Goal: Task Accomplishment & Management: Manage account settings

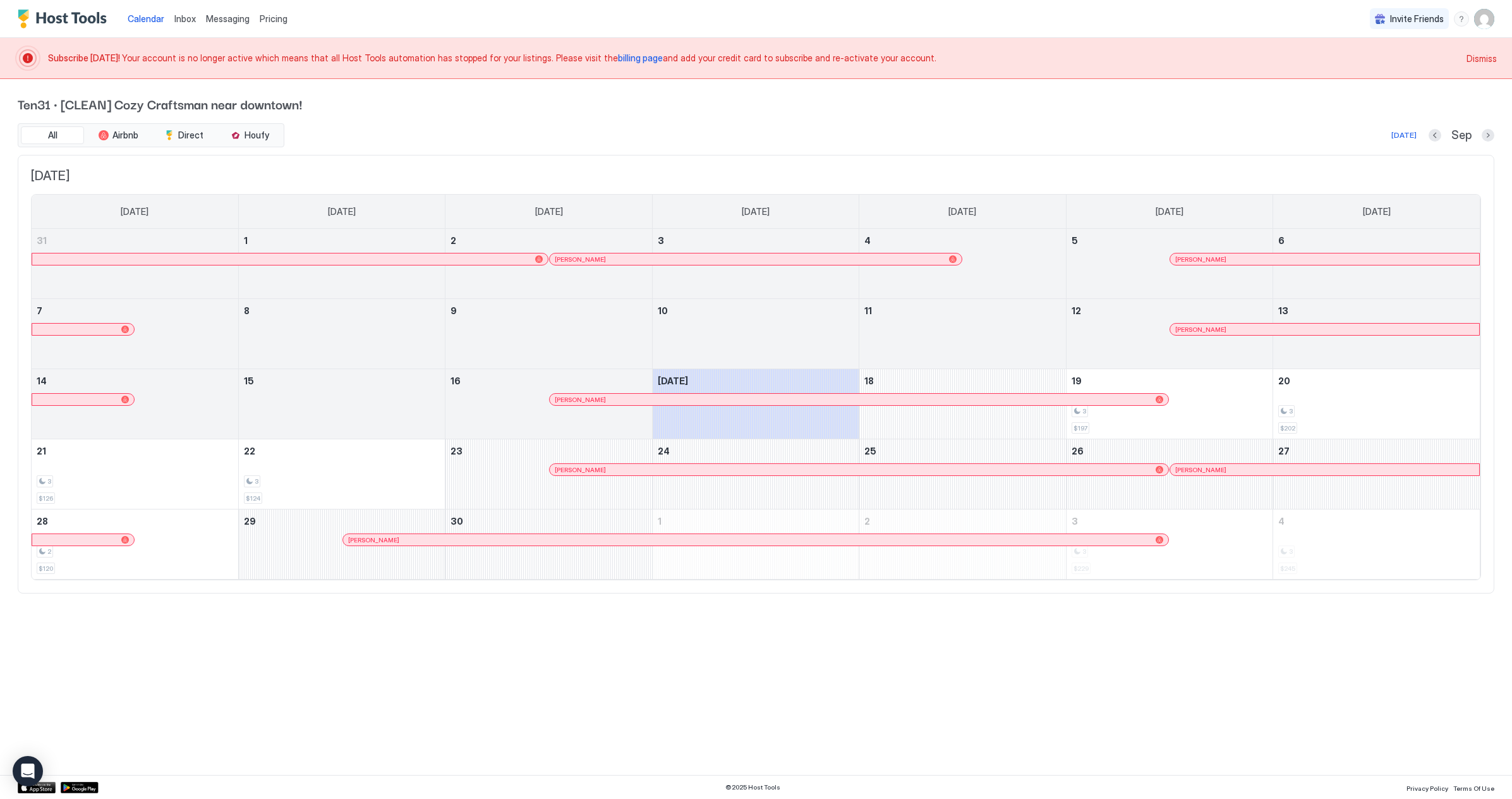
click at [1469, 60] on span "Dismiss" at bounding box center [1482, 58] width 31 height 14
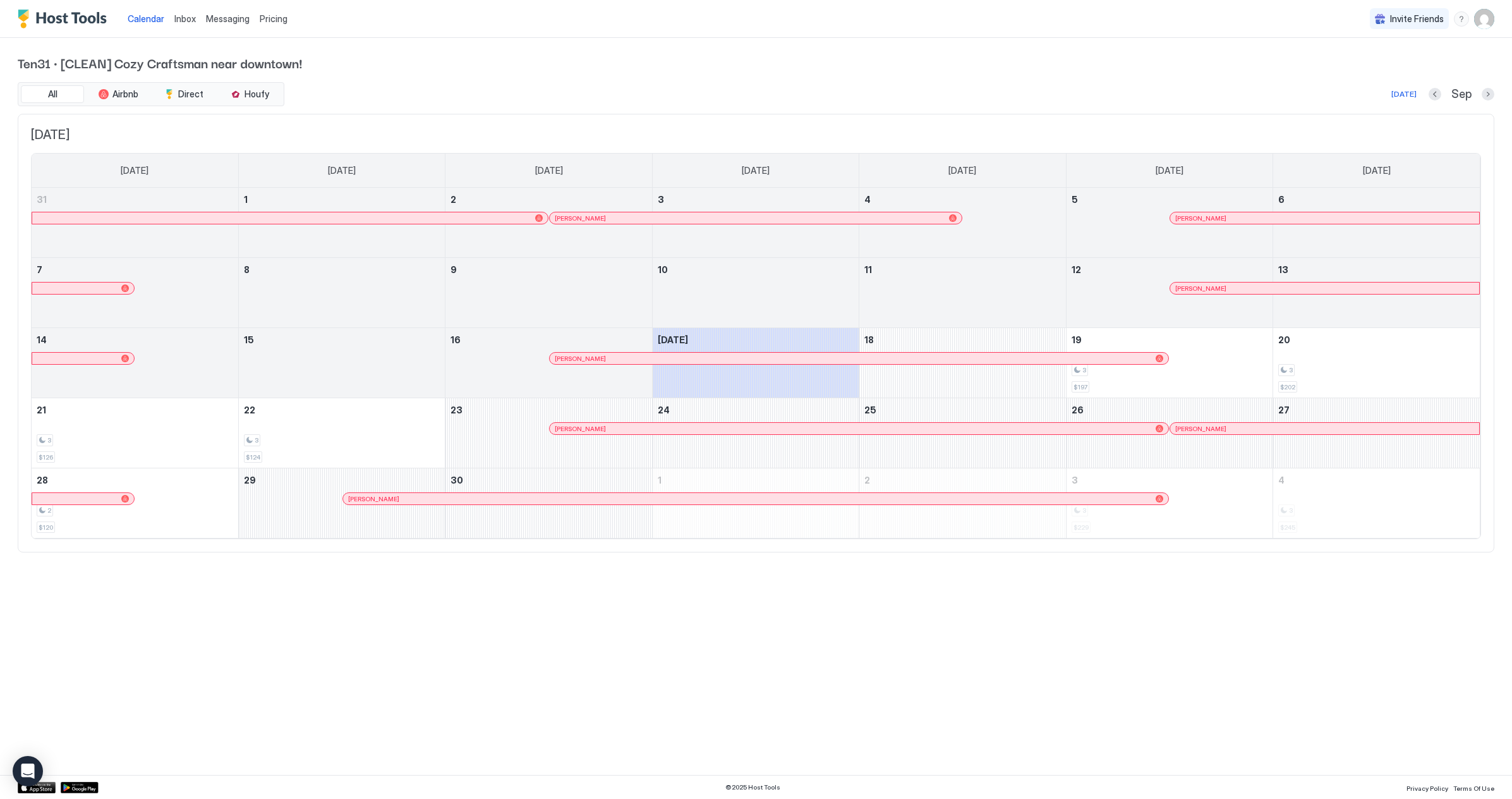
click at [1483, 27] on img "User profile" at bounding box center [1484, 19] width 20 height 20
click at [1384, 67] on span "Settings" at bounding box center [1371, 71] width 34 height 12
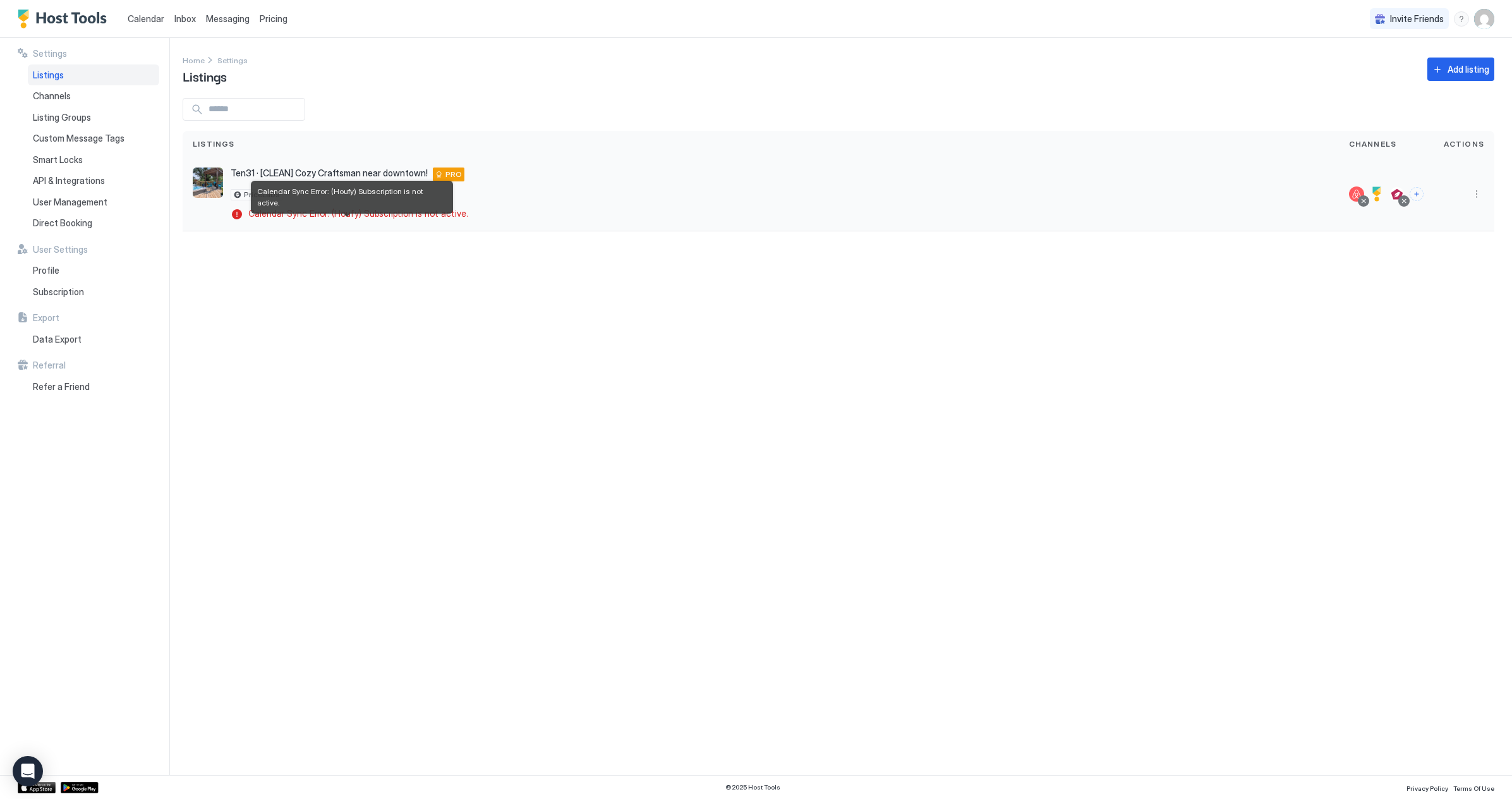
click at [260, 213] on span "Calendar Sync Error: (Houfy) Subscription is not active." at bounding box center [358, 214] width 220 height 12
click at [374, 347] on div "Settings Home Settings Listings Add listing Listings Channels Actions Ten31 · […" at bounding box center [847, 406] width 1329 height 737
click at [1464, 146] on span "Actions" at bounding box center [1463, 144] width 41 height 12
click at [1475, 188] on button "More options" at bounding box center [1476, 194] width 15 height 15
click at [1193, 372] on div at bounding box center [756, 399] width 1512 height 799
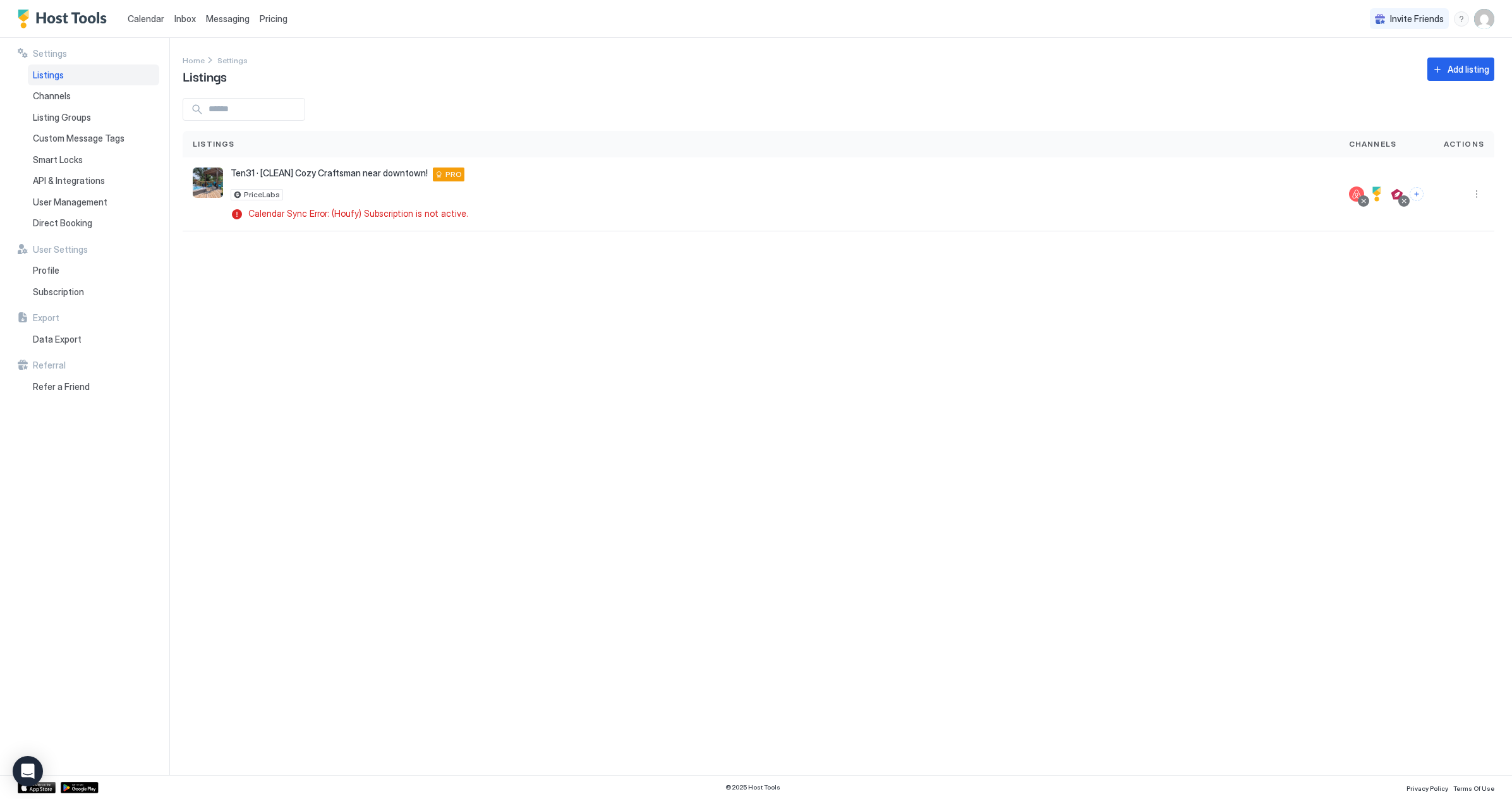
click at [1493, 18] on img "User profile" at bounding box center [1484, 19] width 20 height 20
click at [1384, 74] on span "Settings" at bounding box center [1371, 71] width 34 height 12
click at [46, 295] on span "Subscription" at bounding box center [58, 291] width 52 height 12
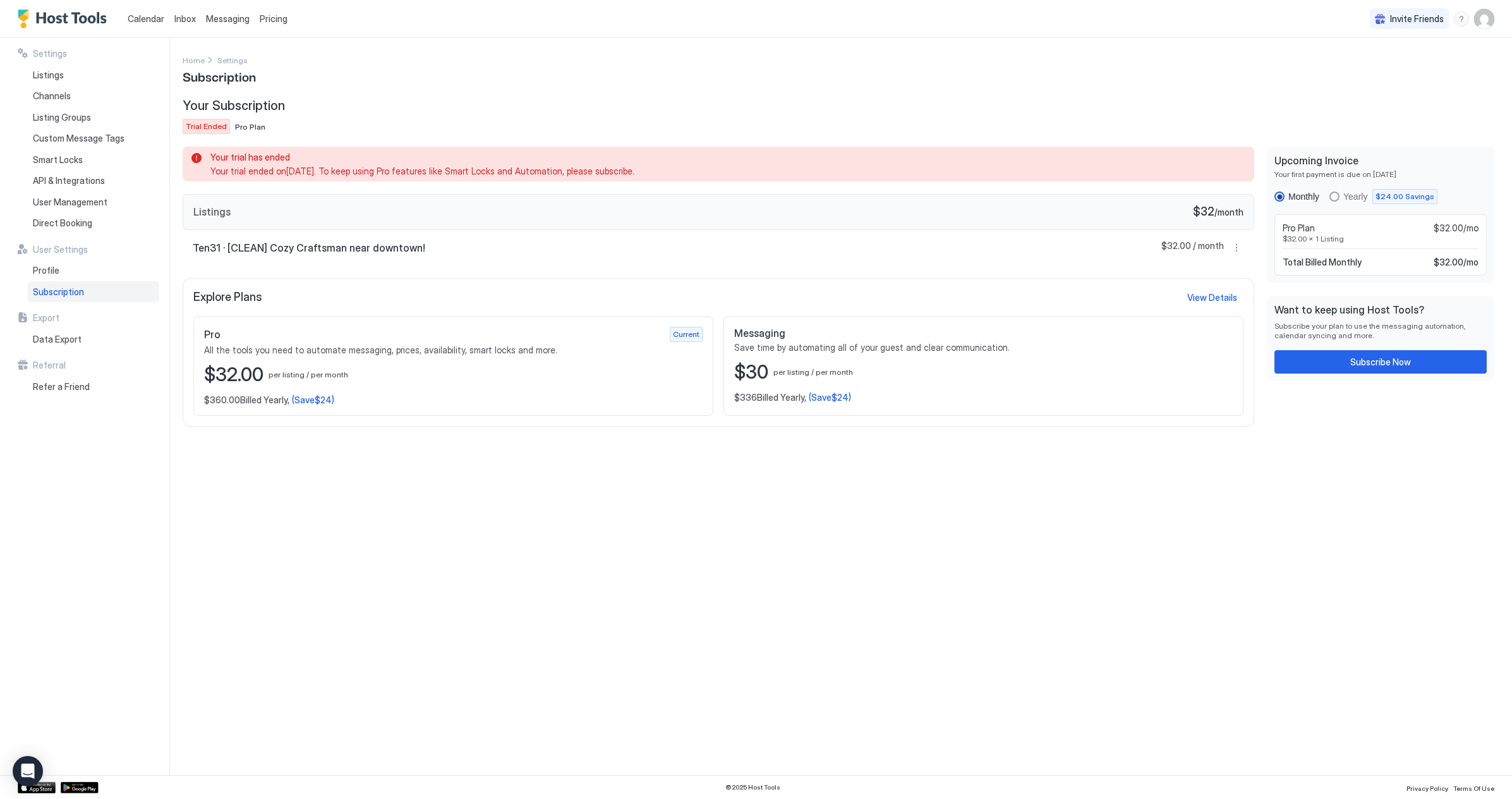
click at [394, 400] on div "$360.00 Billed Yearly, (Save $24 )" at bounding box center [453, 400] width 498 height 12
click at [1341, 364] on button "Subscribe Now" at bounding box center [1380, 362] width 213 height 24
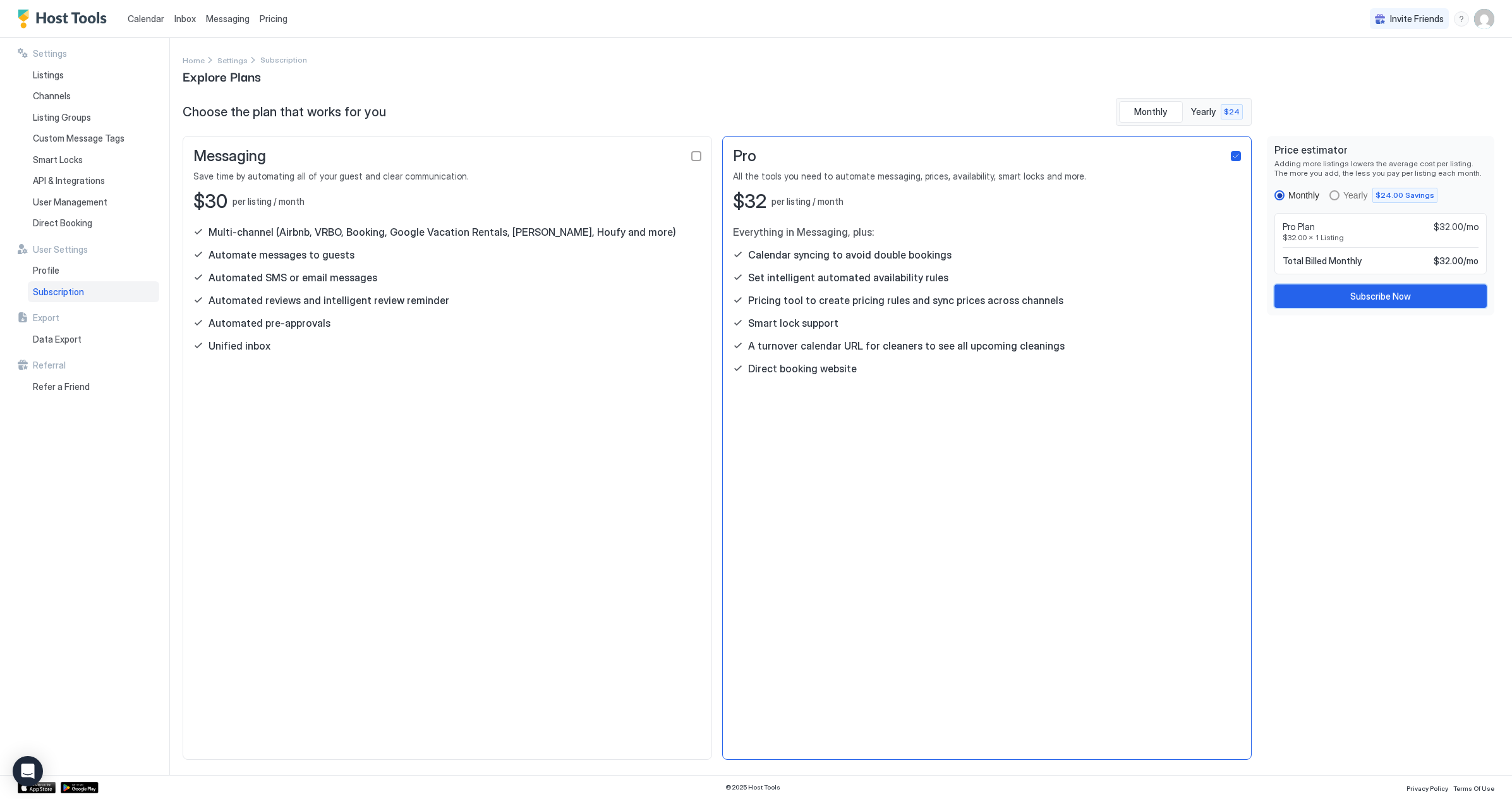
click at [1359, 295] on div "Subscribe Now" at bounding box center [1380, 296] width 61 height 14
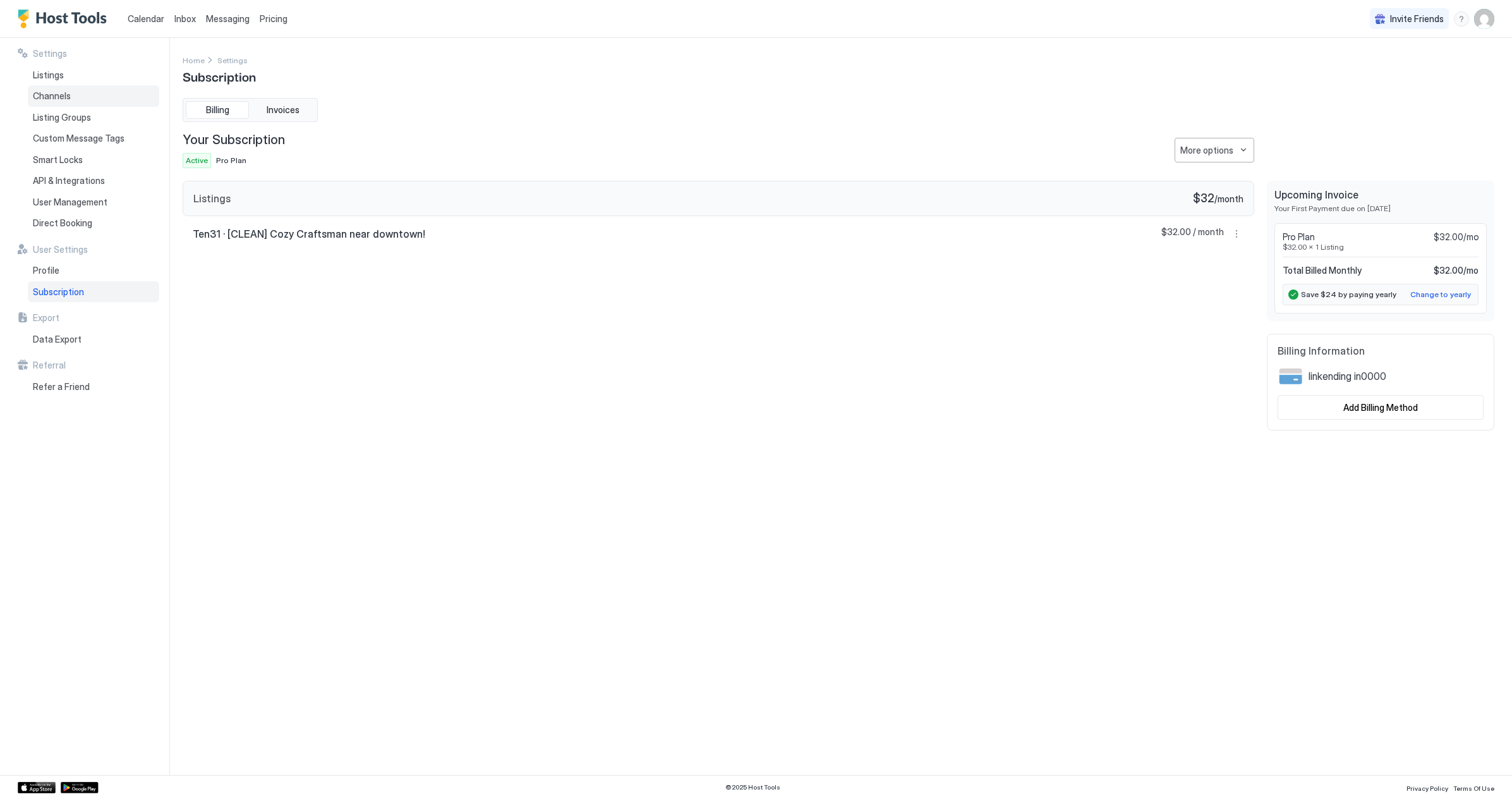
click at [58, 98] on span "Channels" at bounding box center [52, 96] width 38 height 12
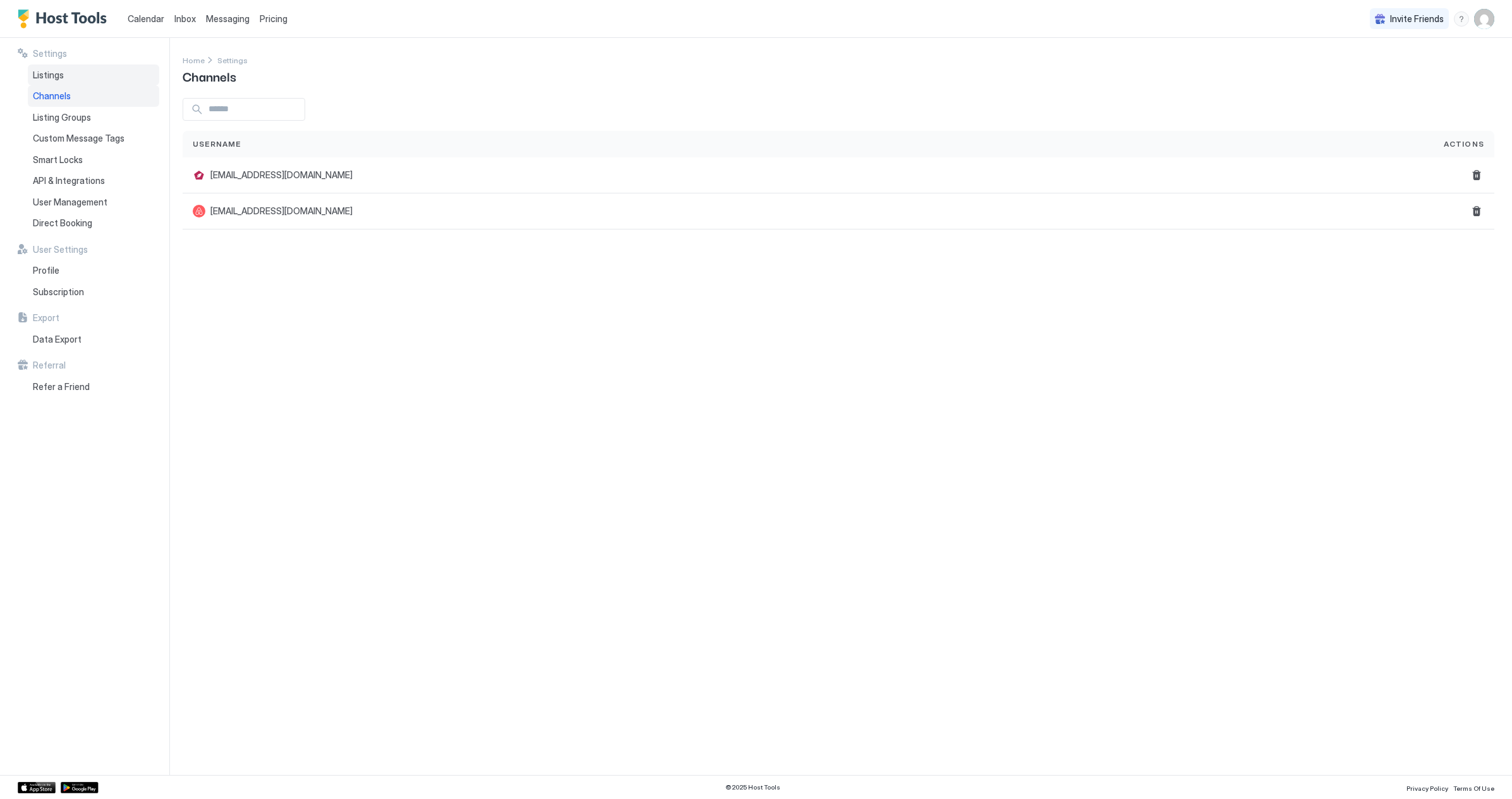
click at [54, 78] on span "Listings" at bounding box center [48, 75] width 31 height 12
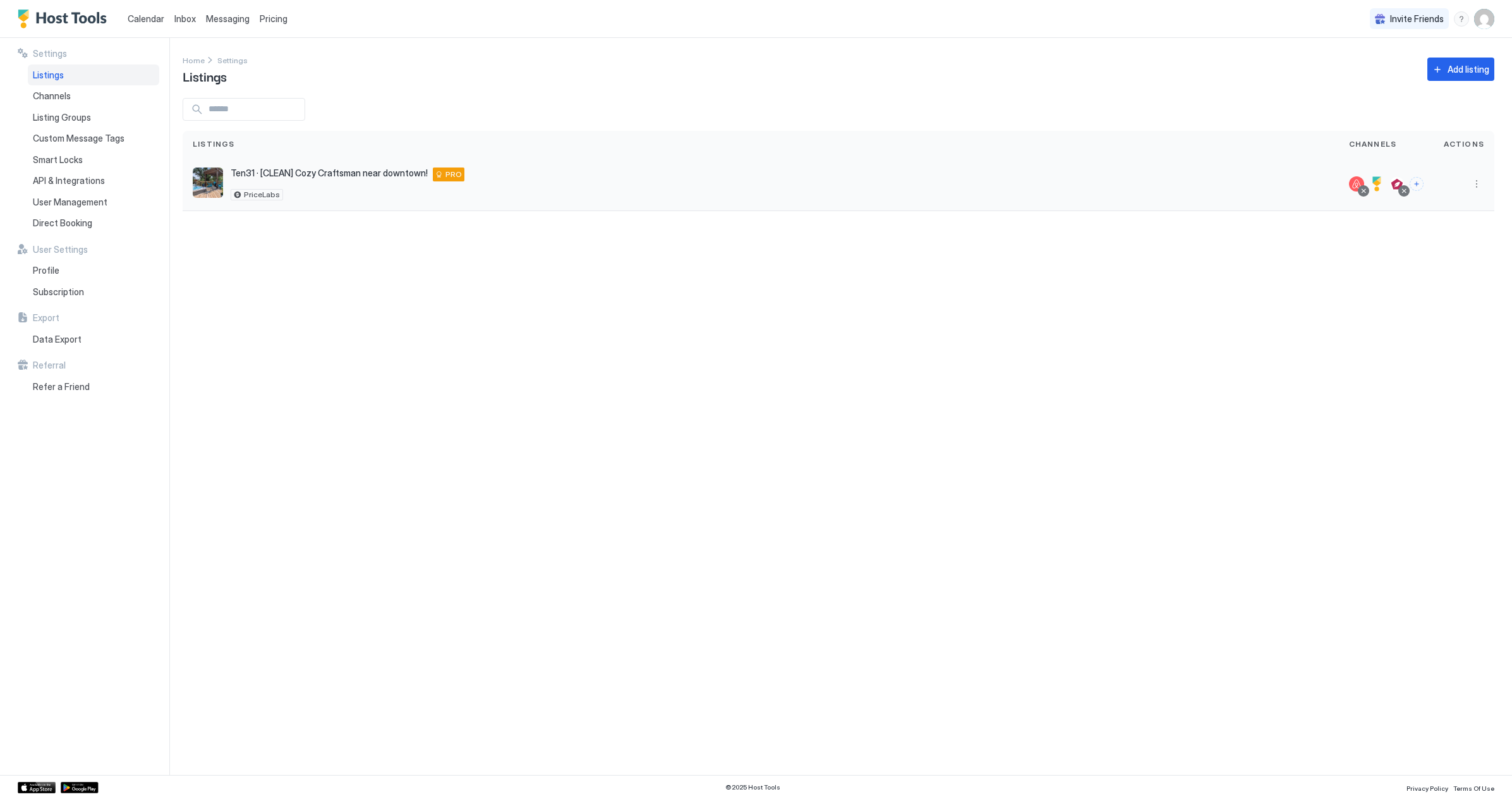
click at [215, 184] on img "listing image" at bounding box center [208, 183] width 31 height 31
drag, startPoint x: 261, startPoint y: 170, endPoint x: 293, endPoint y: 170, distance: 32.0
click at [267, 169] on span "Ten31 · [CLEAN] Cozy Craftsman near downtown!" at bounding box center [329, 173] width 197 height 12
click at [1481, 185] on button "More options" at bounding box center [1476, 184] width 15 height 15
click at [212, 185] on div at bounding box center [756, 399] width 1512 height 799
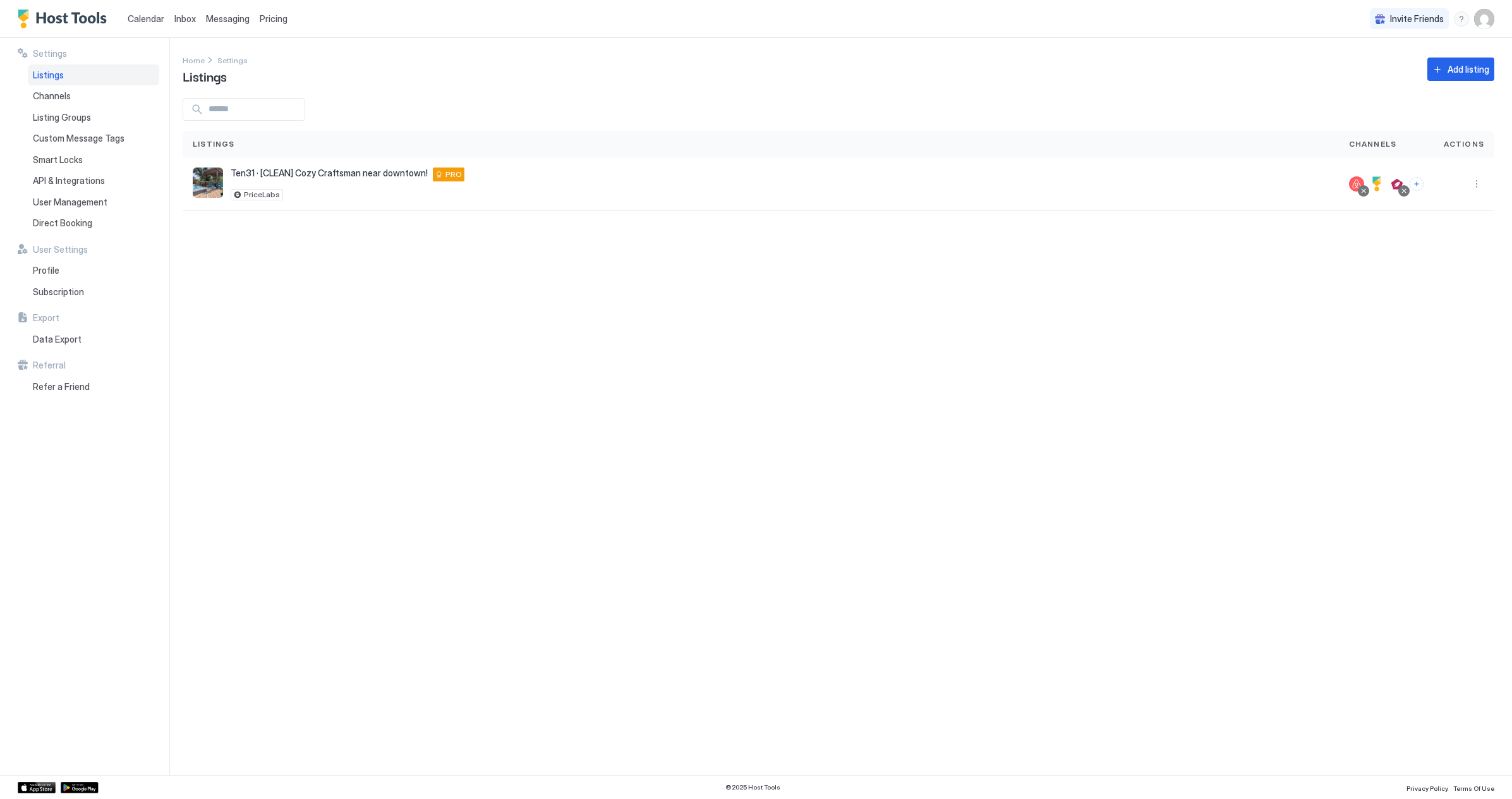
click at [49, 21] on img "Host Tools Logo" at bounding box center [65, 18] width 95 height 19
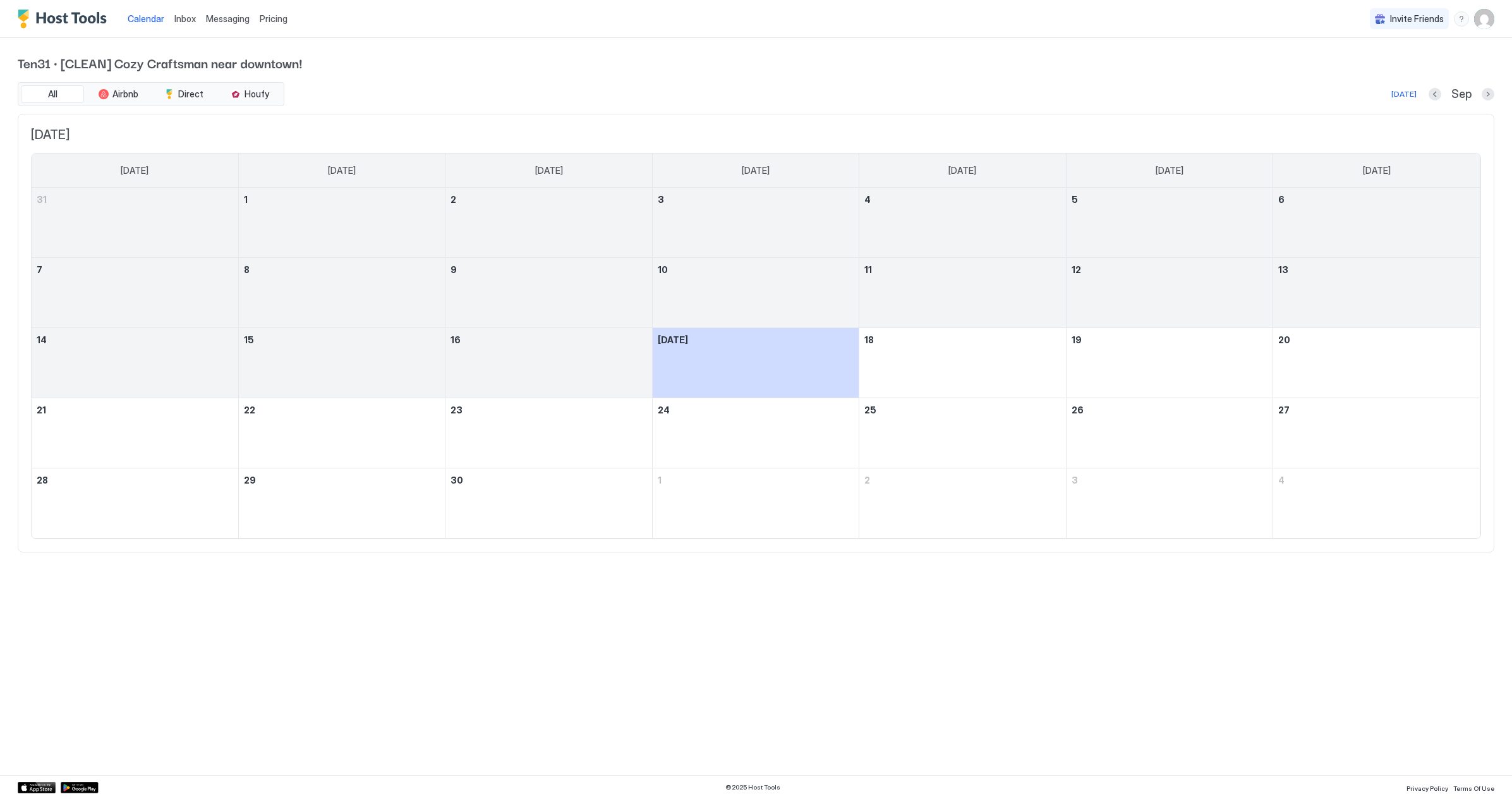
click at [147, 11] on div "Calendar" at bounding box center [146, 19] width 47 height 24
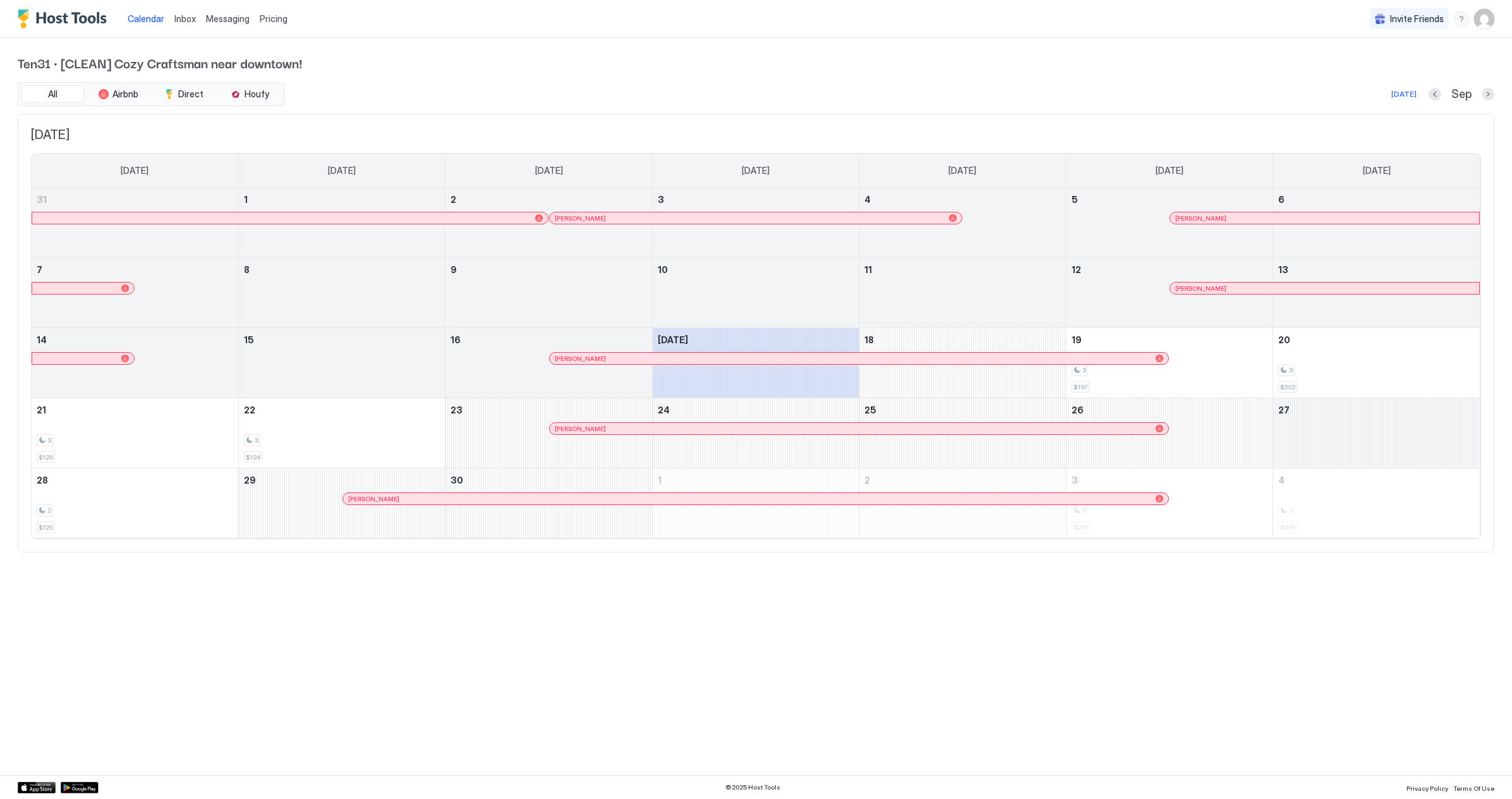
click at [1344, 453] on div "September 27, 2025" at bounding box center [1376, 433] width 206 height 70
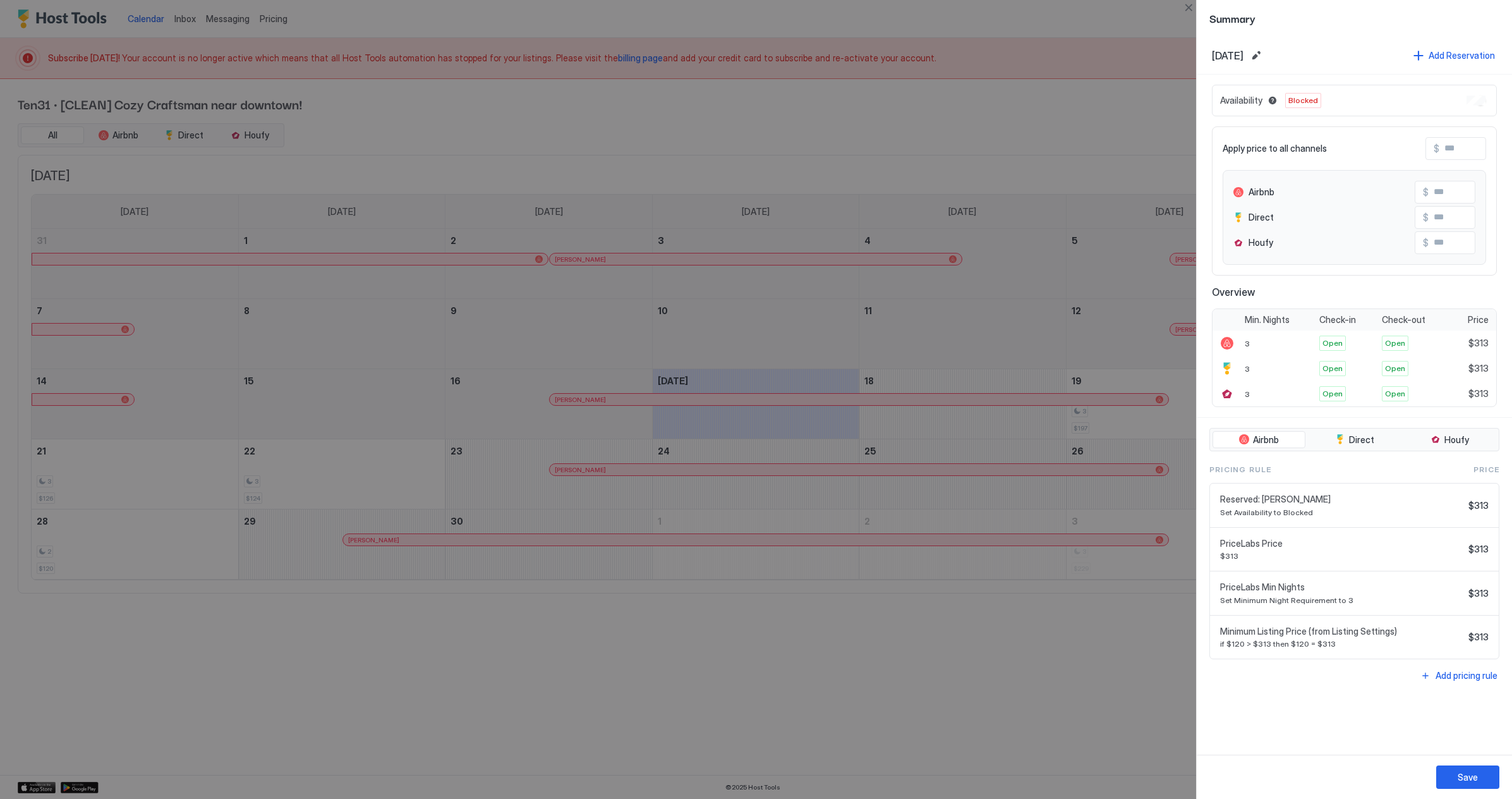
click at [1135, 71] on div at bounding box center [756, 399] width 1512 height 799
click at [1185, 9] on button "Close" at bounding box center [1188, 7] width 15 height 15
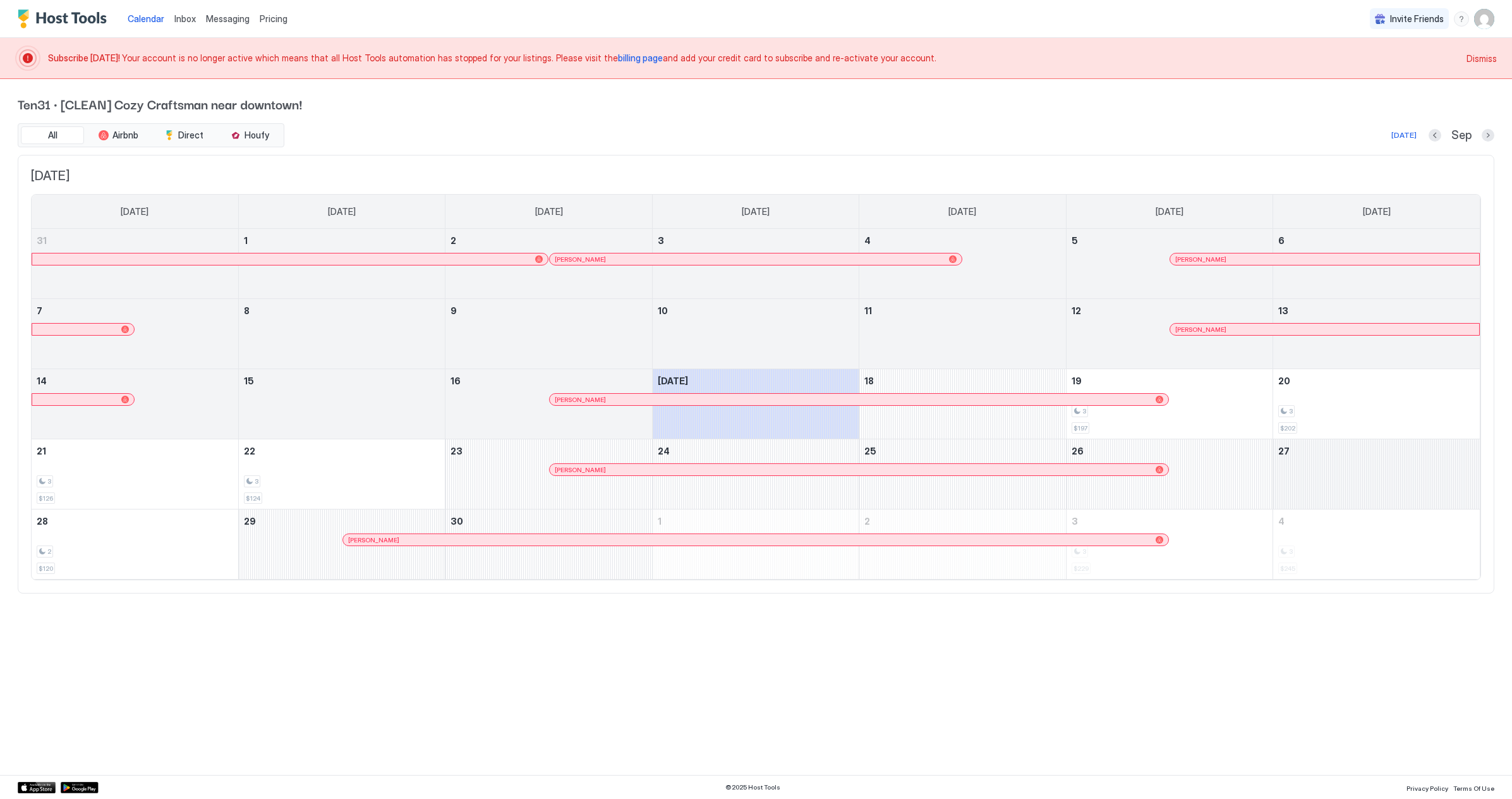
click at [1327, 457] on div "September 27, 2025" at bounding box center [1376, 474] width 206 height 70
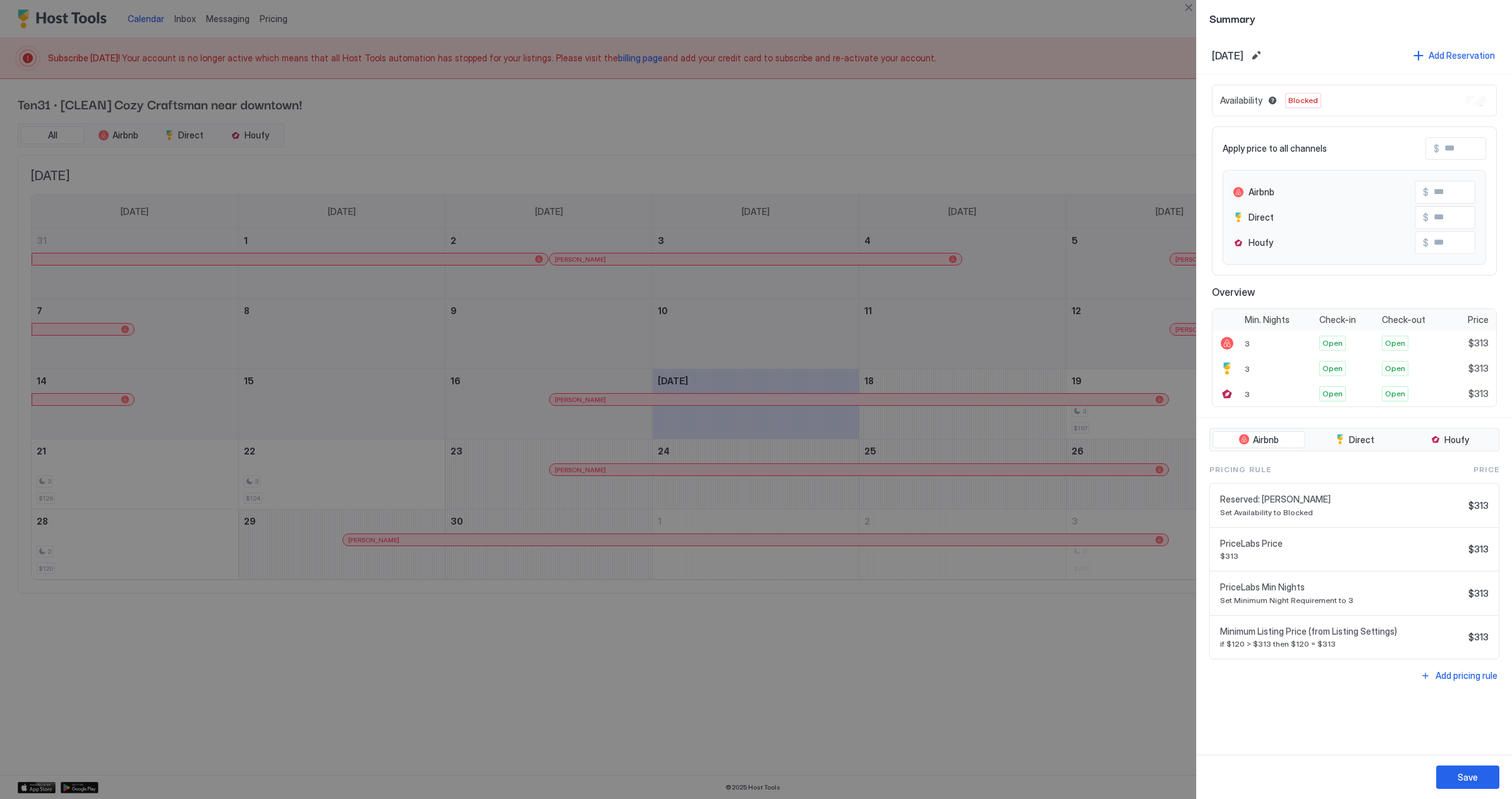
click at [1301, 103] on span "Blocked" at bounding box center [1303, 100] width 30 height 12
drag, startPoint x: 1219, startPoint y: 739, endPoint x: 1187, endPoint y: 739, distance: 32.0
click at [1215, 739] on div "Sep, 27th 2025 Add Reservation Availability Blocked Apply price to all channels…" at bounding box center [1354, 396] width 316 height 718
click at [1079, 737] on div at bounding box center [756, 399] width 1512 height 799
click at [1412, 771] on div "Save" at bounding box center [1354, 776] width 316 height 44
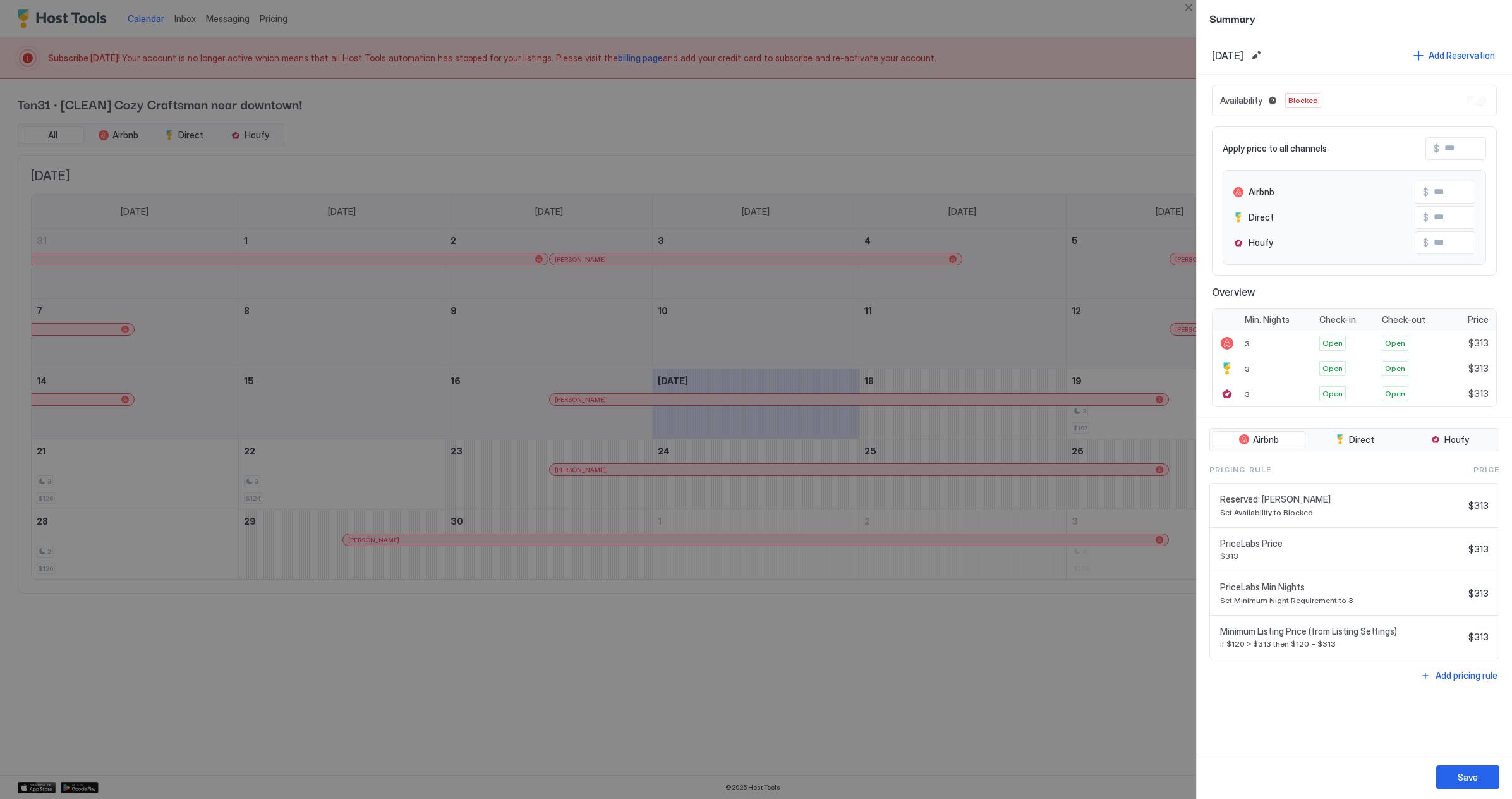
click at [1444, 771] on button "Save" at bounding box center [1468, 777] width 63 height 24
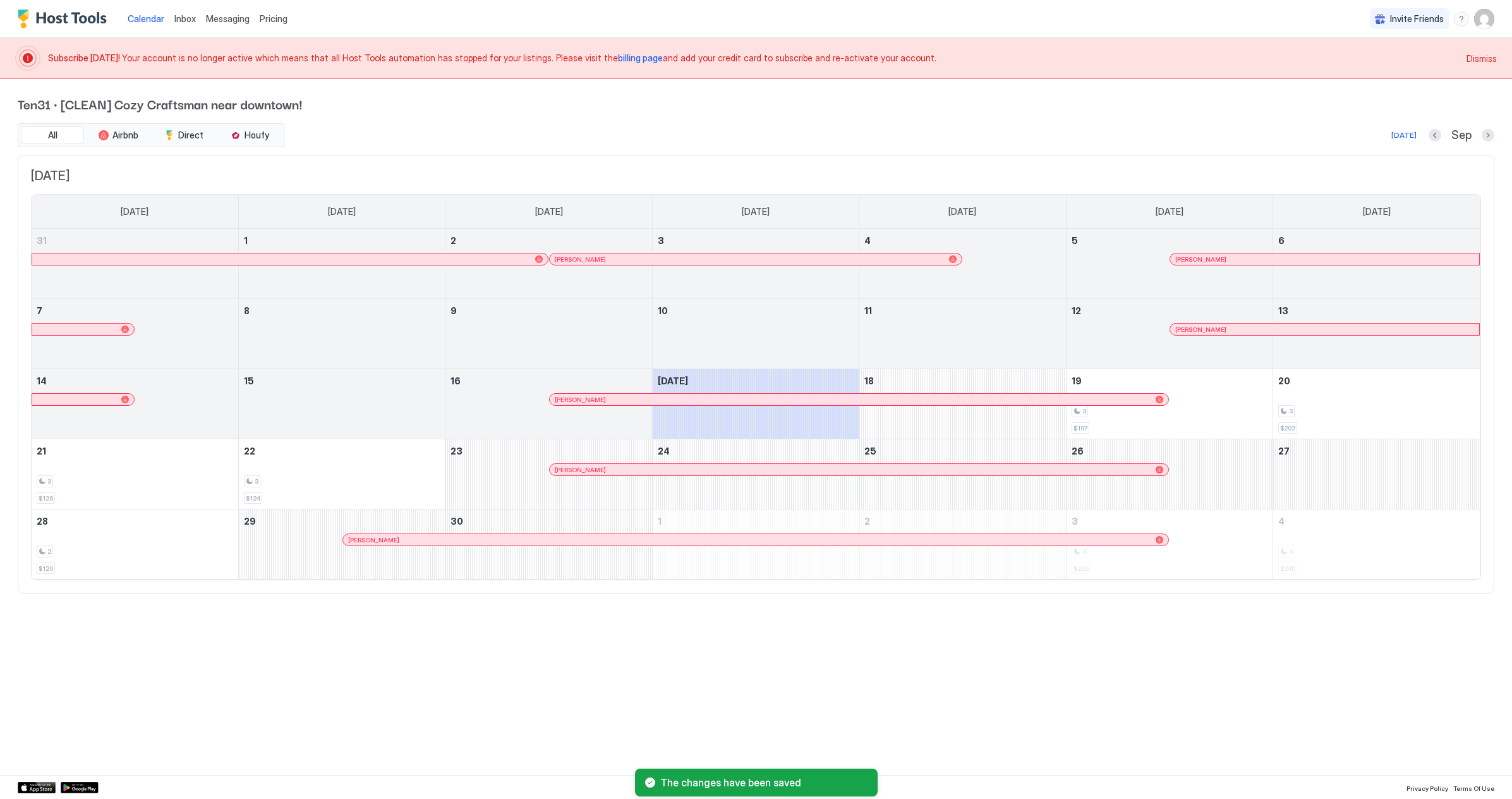
click at [1341, 718] on div "Calendar Inbox Messaging Pricing Invite Friends GH Subscribe Today! Your accoun…" at bounding box center [756, 399] width 1512 height 799
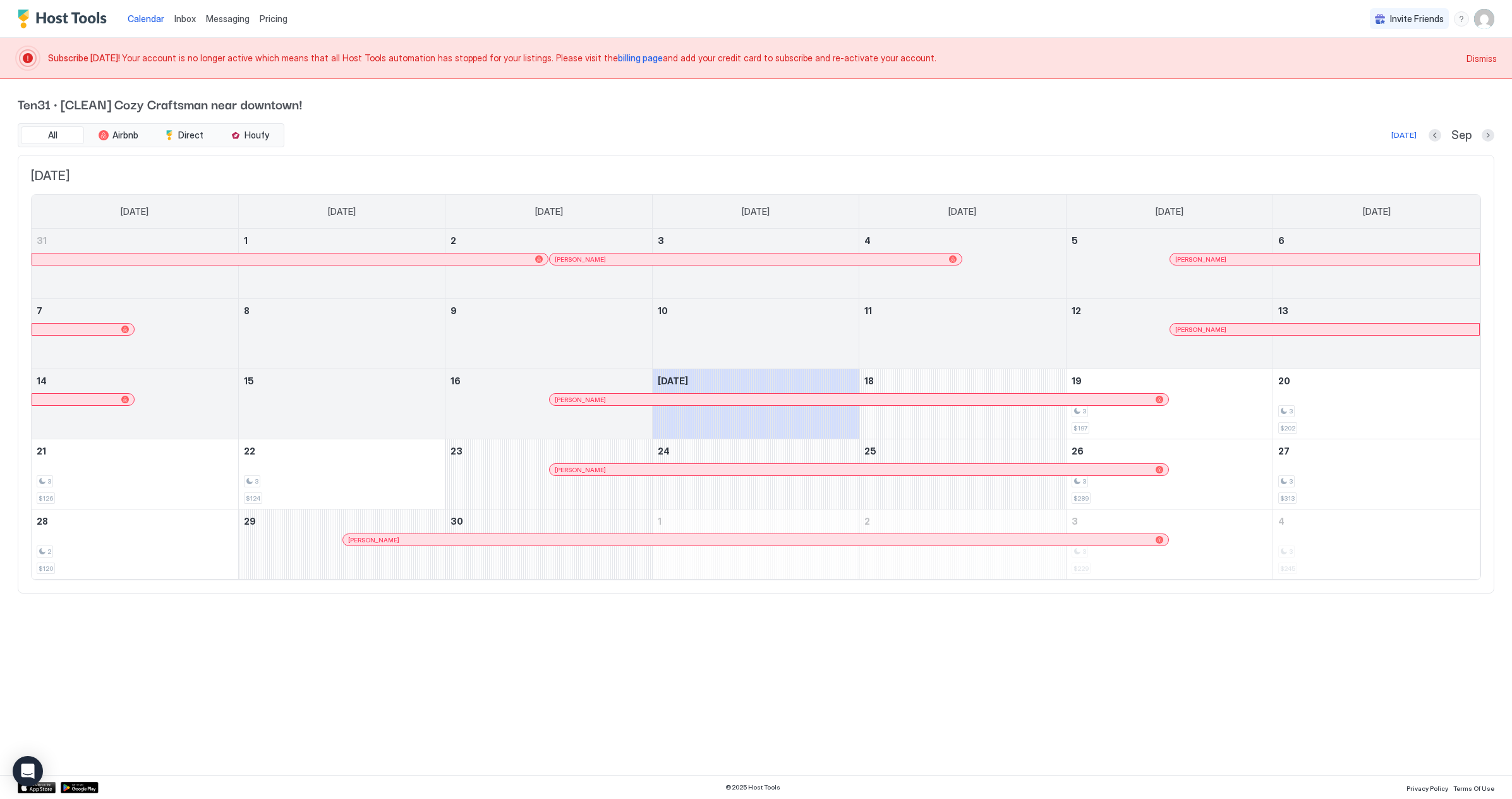
click at [618, 55] on span "billing page" at bounding box center [640, 58] width 45 height 11
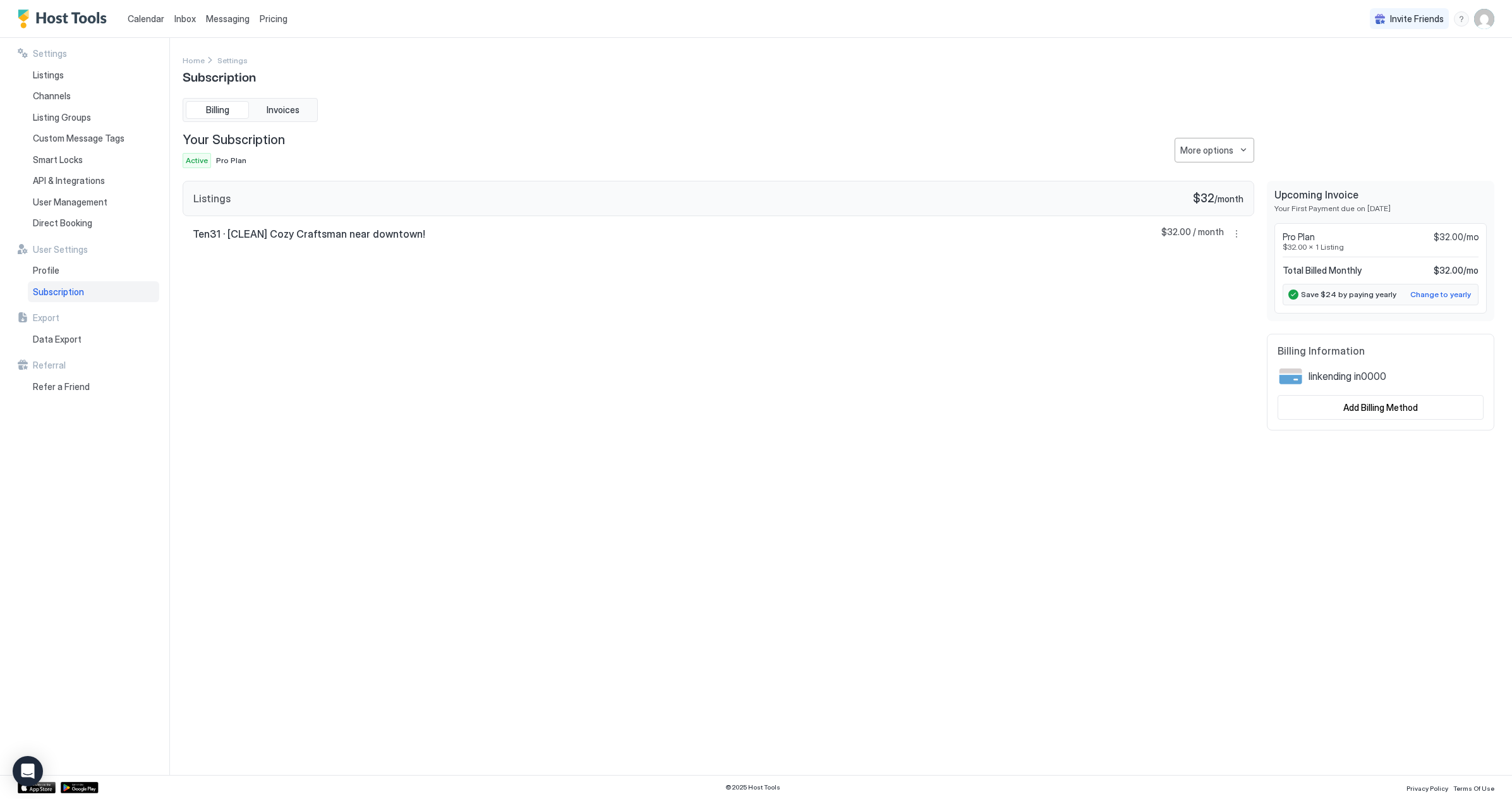
click at [647, 507] on div "Settings Home Settings Subscription Billing Invoices Your Subscription Active P…" at bounding box center [838, 406] width 1311 height 707
click at [78, 19] on img "Host Tools Logo" at bounding box center [65, 18] width 95 height 19
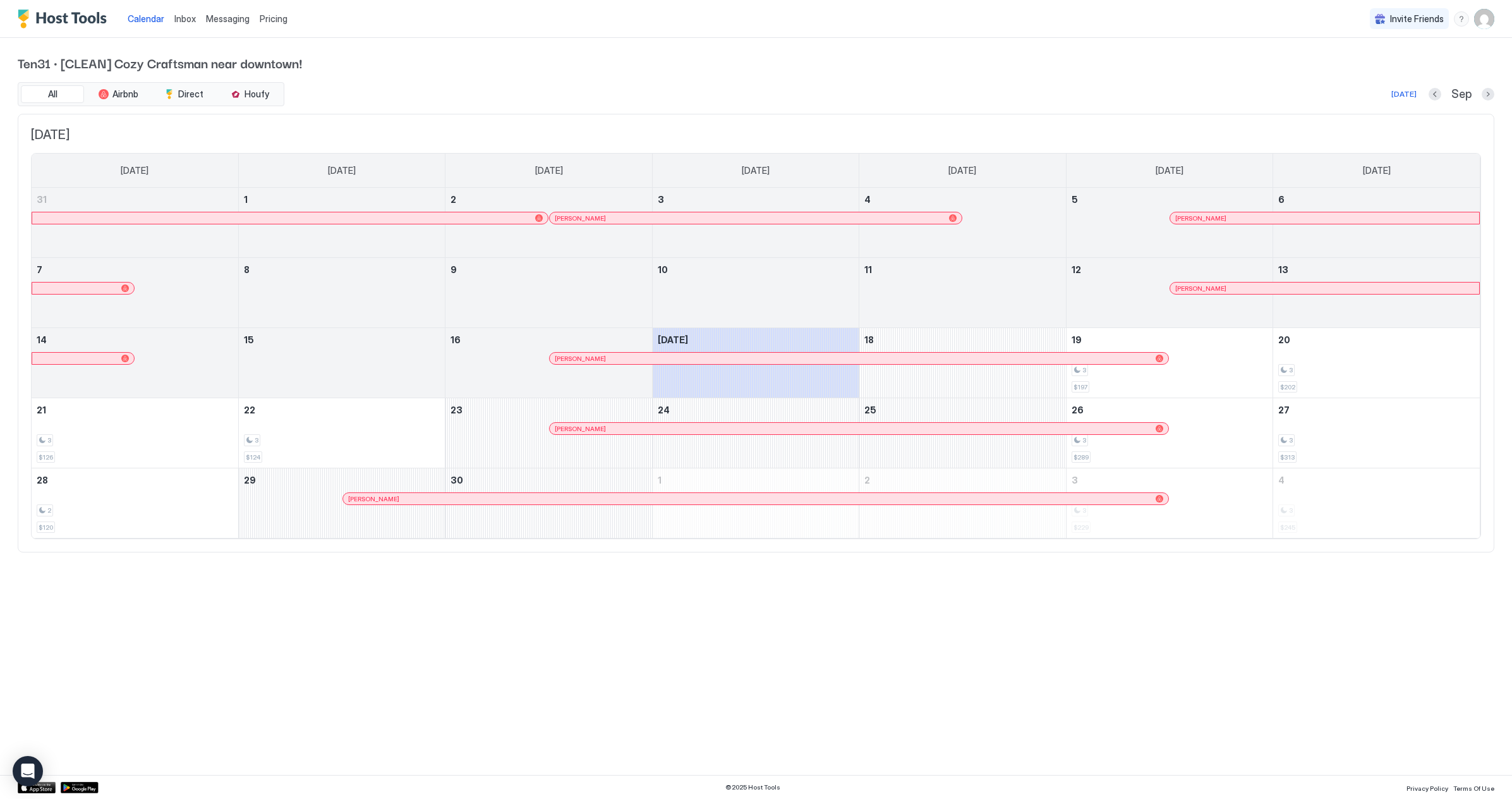
click at [1141, 692] on div "Calendar Inbox Messaging Pricing Invite Friends GH Ten31 · [CLEAN] Cozy Craftsm…" at bounding box center [756, 399] width 1512 height 799
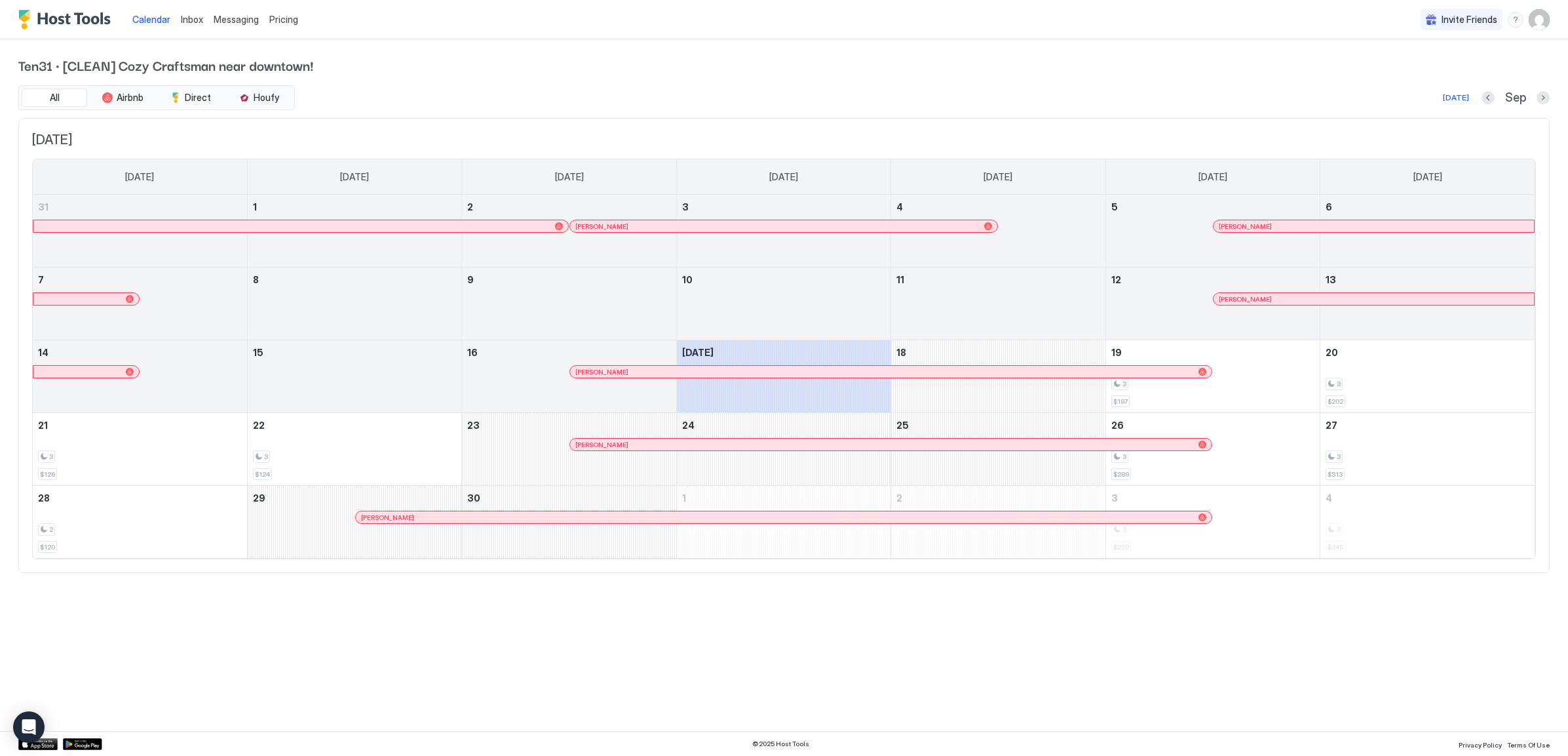
click at [743, 619] on div "Calendar Inbox Messaging Pricing Invite Friends GH Ten31 · [CLEAN] Cozy Craftsm…" at bounding box center [784, 378] width 1568 height 756
click at [460, 660] on div "Calendar Inbox Messaging Pricing Invite Friends GH Ten31 · [CLEAN] Cozy Craftsm…" at bounding box center [784, 378] width 1568 height 756
click at [1222, 380] on div "3" at bounding box center [1213, 383] width 204 height 12
click at [356, 728] on div "Calendar Inbox Messaging Pricing Invite Friends GH Ten31 · [CLEAN] Cozy Craftsm…" at bounding box center [784, 378] width 1568 height 756
click at [785, 663] on div "Calendar Inbox Messaging Pricing Invite Friends GH Ten31 · [CLEAN] Cozy Craftsm…" at bounding box center [784, 378] width 1568 height 756
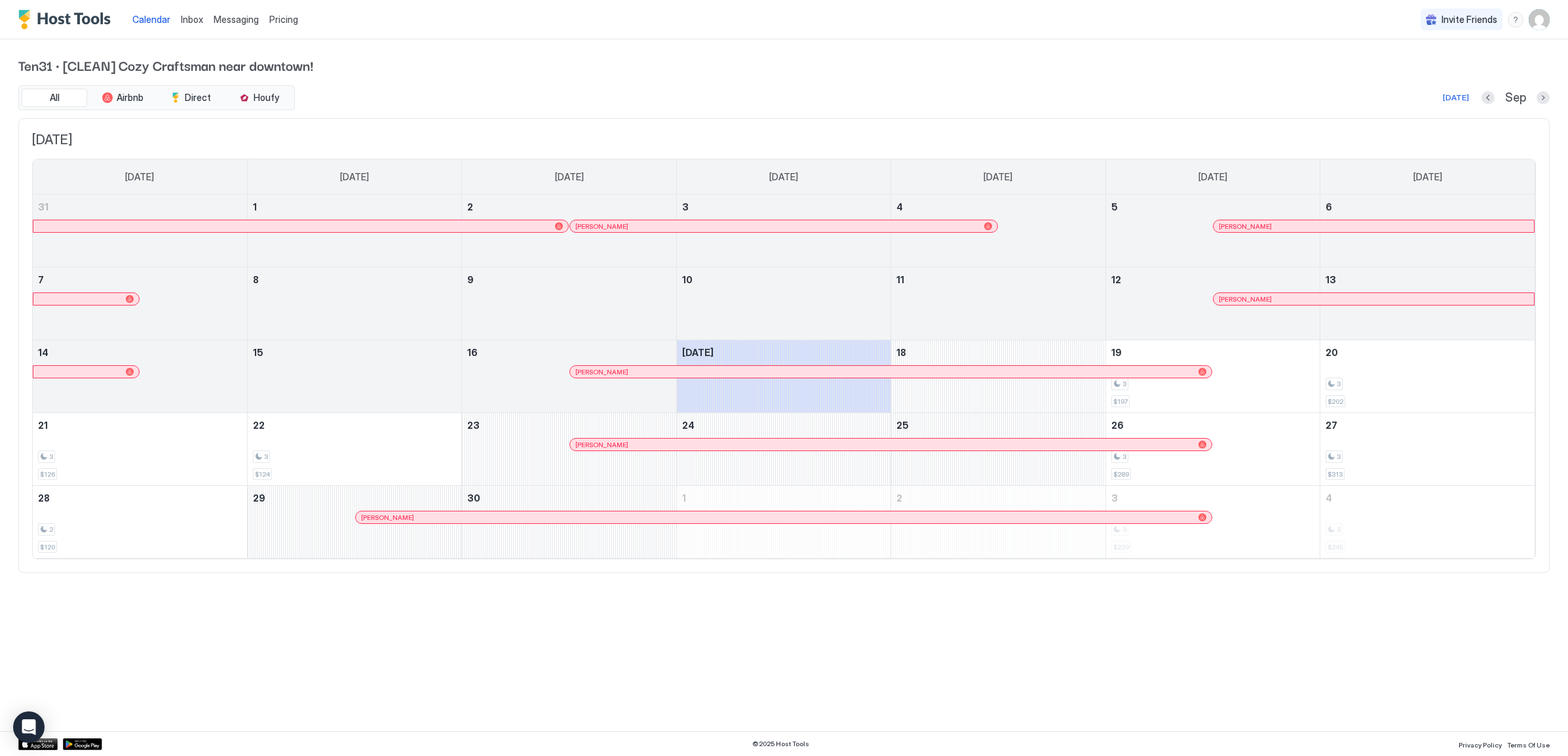
click at [805, 649] on div "Calendar Inbox Messaging Pricing Invite Friends GH Ten31 · [CLEAN] Cozy Craftsm…" at bounding box center [784, 378] width 1568 height 756
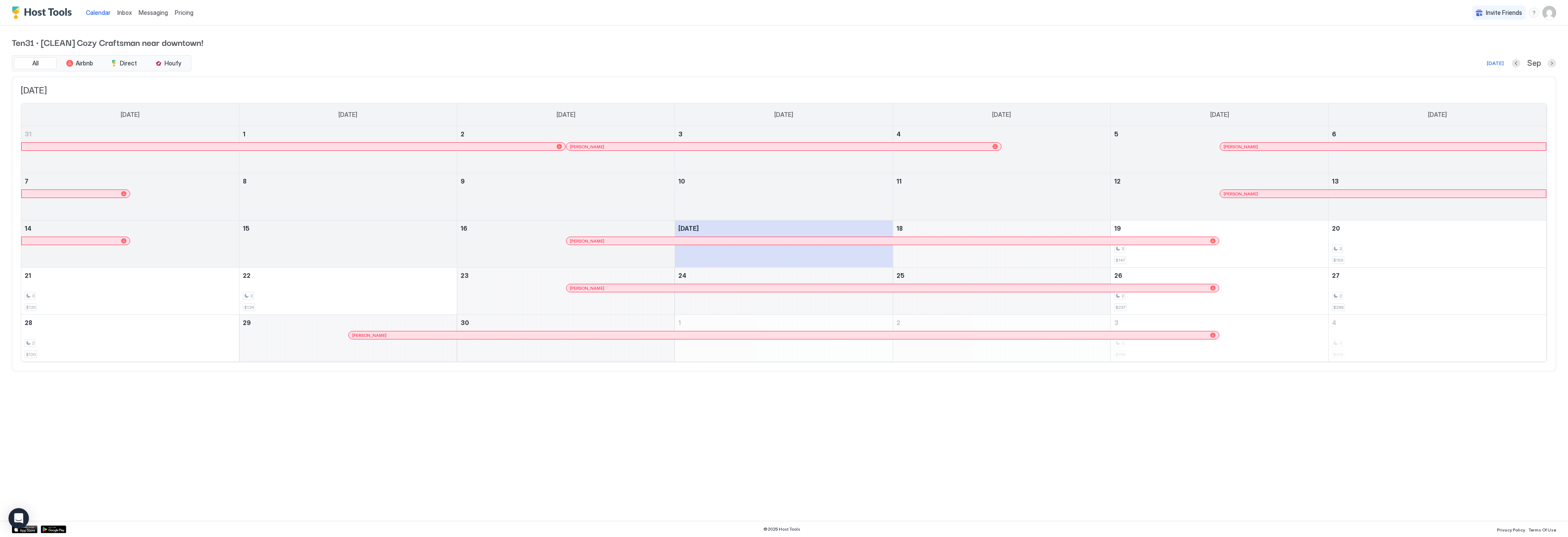
click at [816, 456] on div "Calendar Inbox Messaging Pricing Invite Friends GH Ten31 · [CLEAN] Cozy Craftsm…" at bounding box center [784, 268] width 1568 height 537
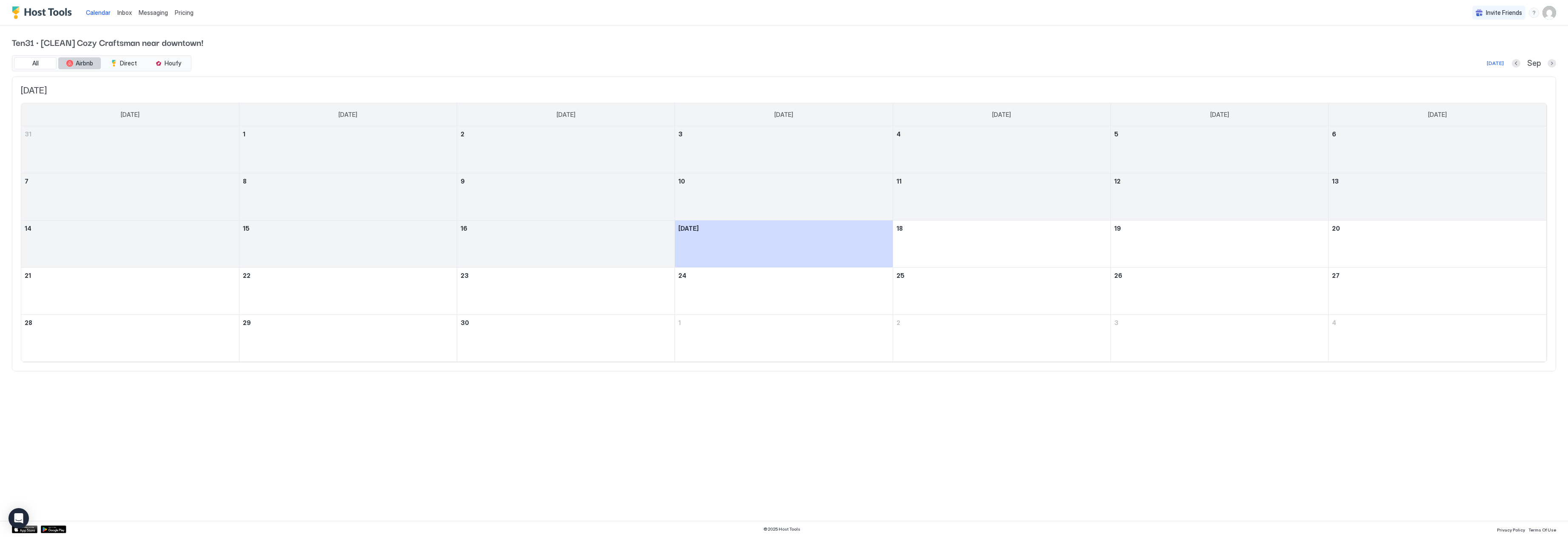
click at [76, 68] on button "Airbnb" at bounding box center [80, 63] width 43 height 12
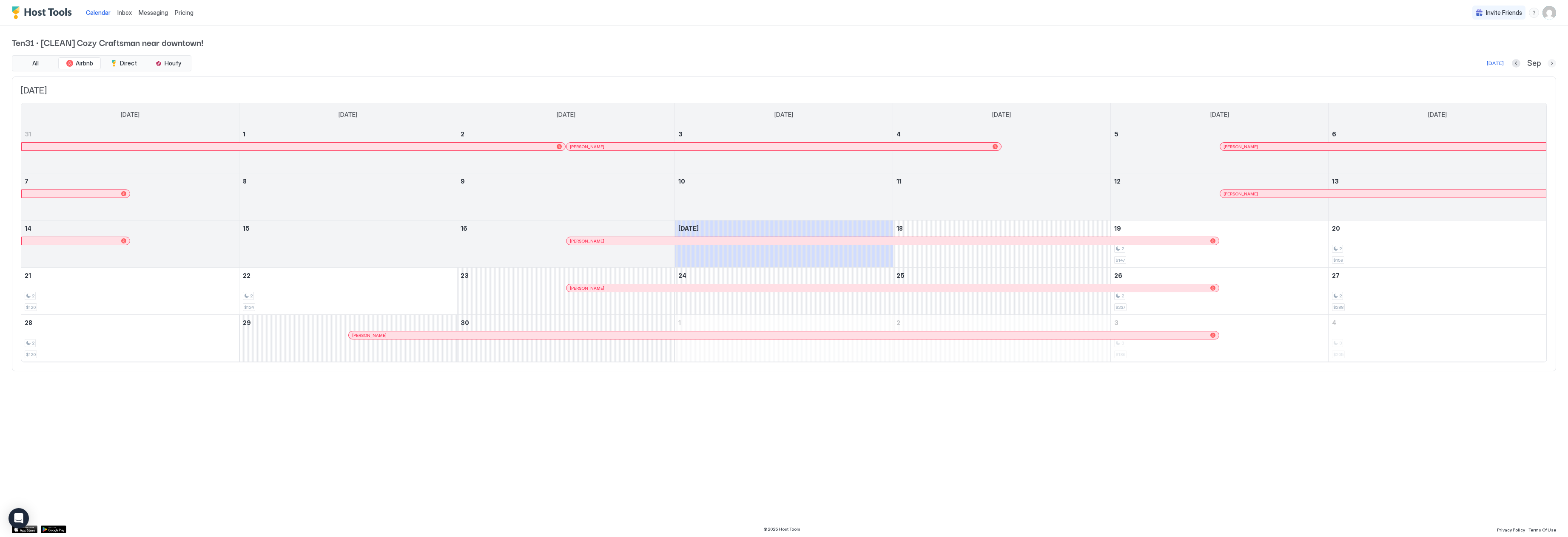
click at [1550, 61] on button "Next month" at bounding box center [1552, 63] width 9 height 9
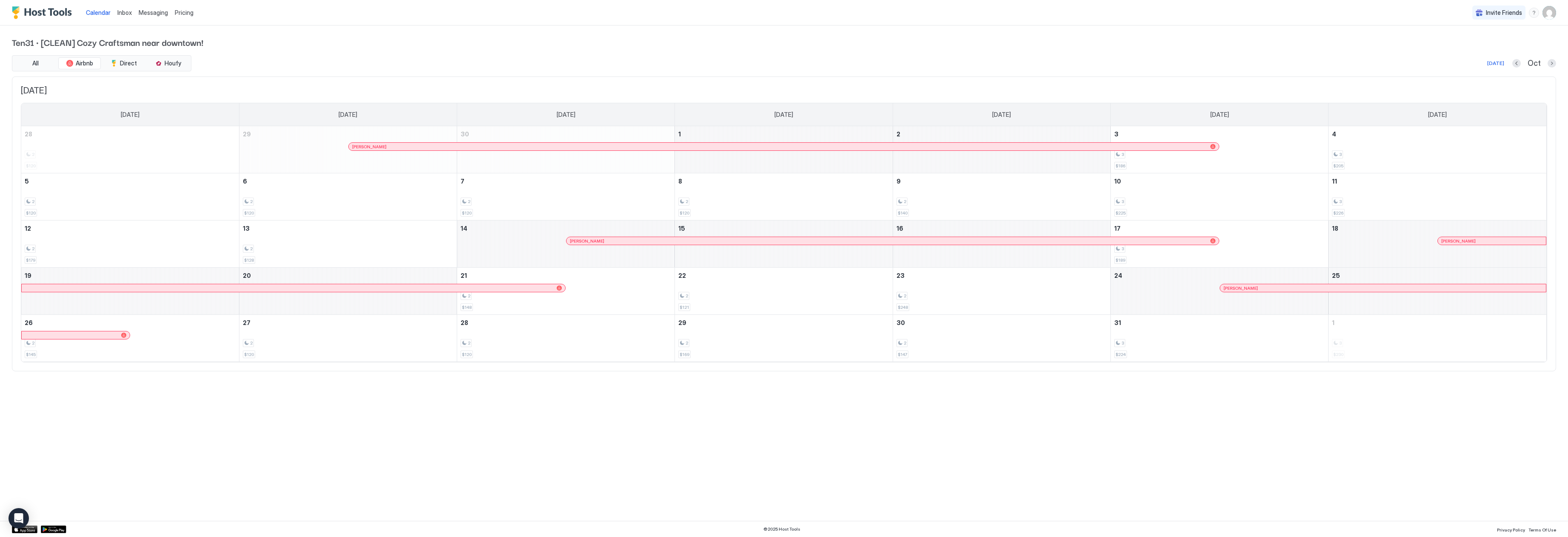
click at [1096, 432] on div "Calendar Inbox Messaging Pricing Invite Friends GH Ten31 · [CLEAN] Cozy Craftsm…" at bounding box center [784, 268] width 1568 height 537
click at [1512, 65] on div "[DATE] Oct" at bounding box center [874, 63] width 1363 height 10
click at [1516, 64] on button "Previous month" at bounding box center [1516, 63] width 9 height 9
